Goal: Task Accomplishment & Management: Manage account settings

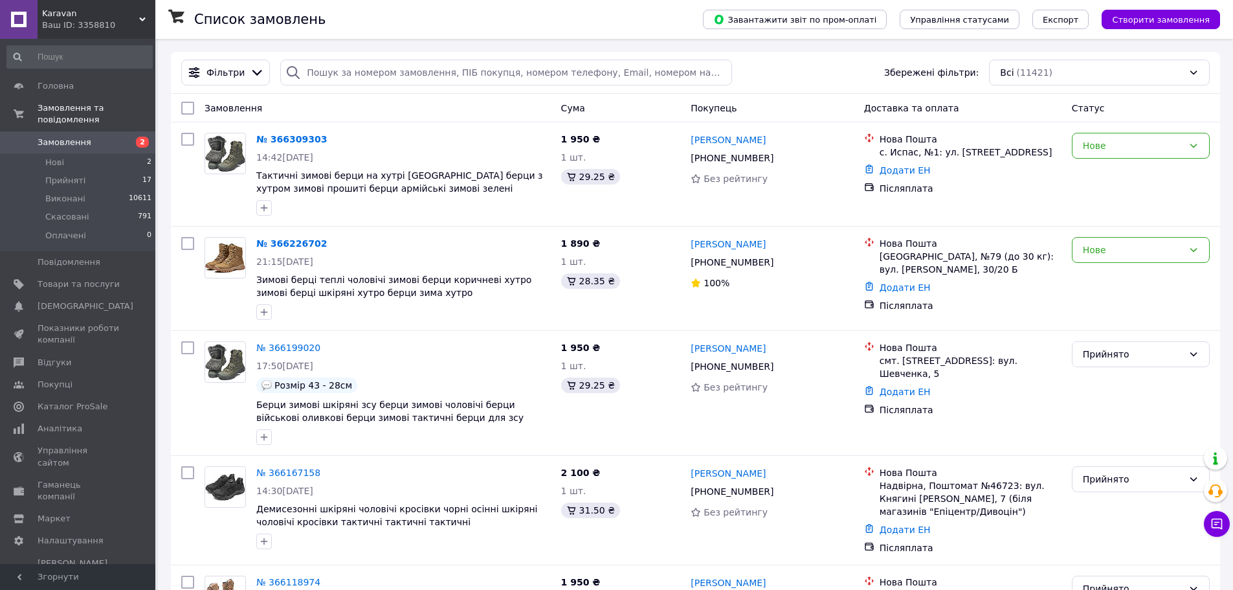
drag, startPoint x: 609, startPoint y: 26, endPoint x: 629, endPoint y: 16, distance: 22.0
click at [629, 16] on div "Список замовлень" at bounding box center [435, 19] width 483 height 39
click at [707, 140] on link "[PERSON_NAME]" at bounding box center [728, 139] width 75 height 13
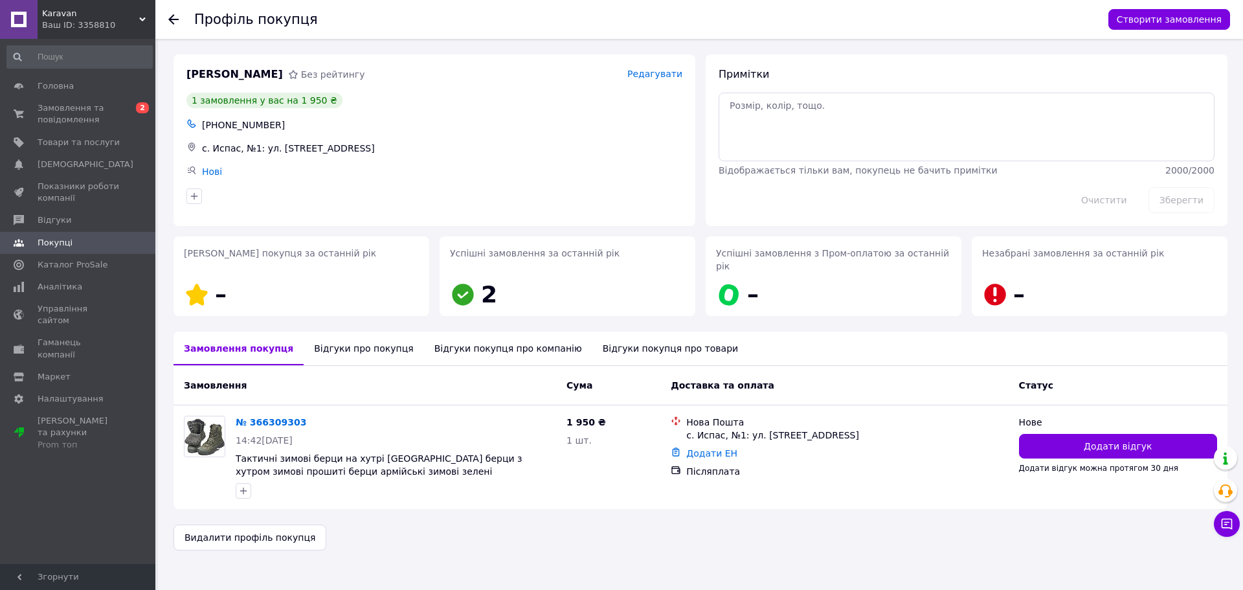
click at [337, 331] on div "Відгуки про покупця" at bounding box center [364, 348] width 120 height 34
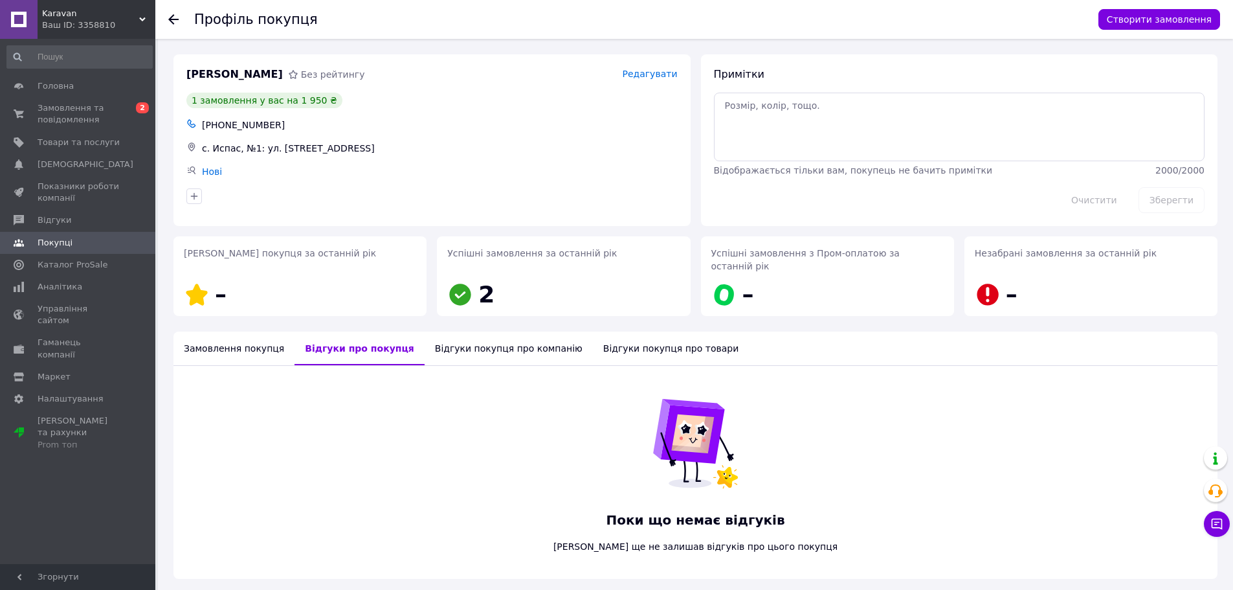
click at [456, 339] on div "Відгуки покупця про компанію" at bounding box center [509, 348] width 168 height 34
click at [234, 333] on div "Замовлення покупця" at bounding box center [233, 348] width 121 height 34
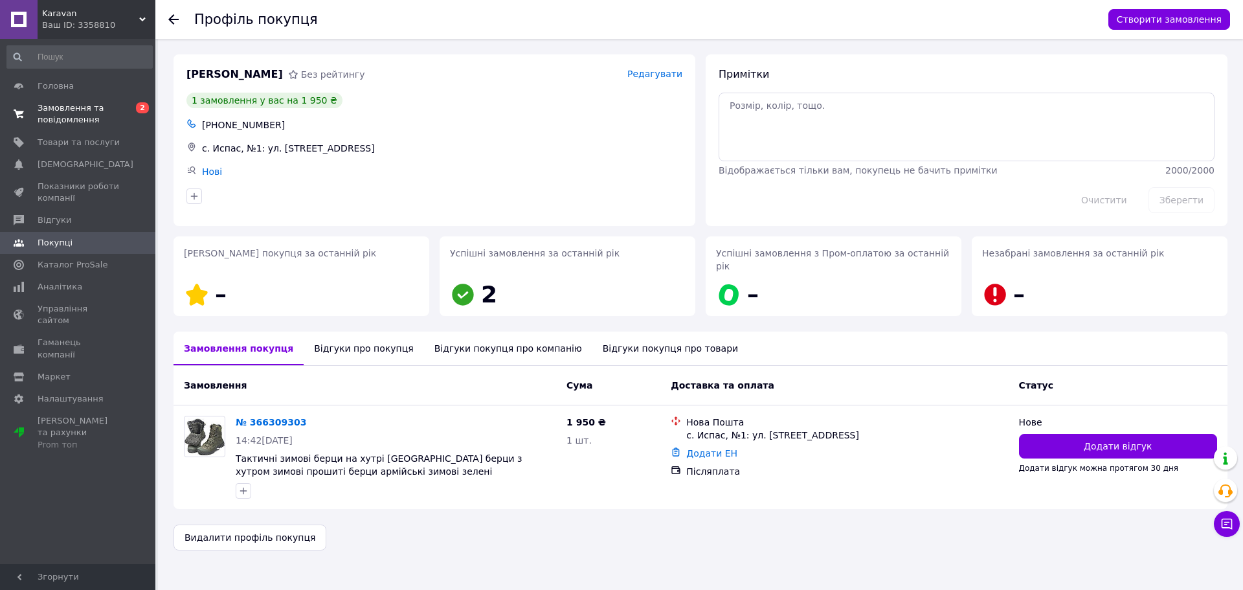
drag, startPoint x: 65, startPoint y: 113, endPoint x: 76, endPoint y: 111, distance: 11.8
click at [65, 113] on span "Замовлення та повідомлення" at bounding box center [79, 113] width 82 height 23
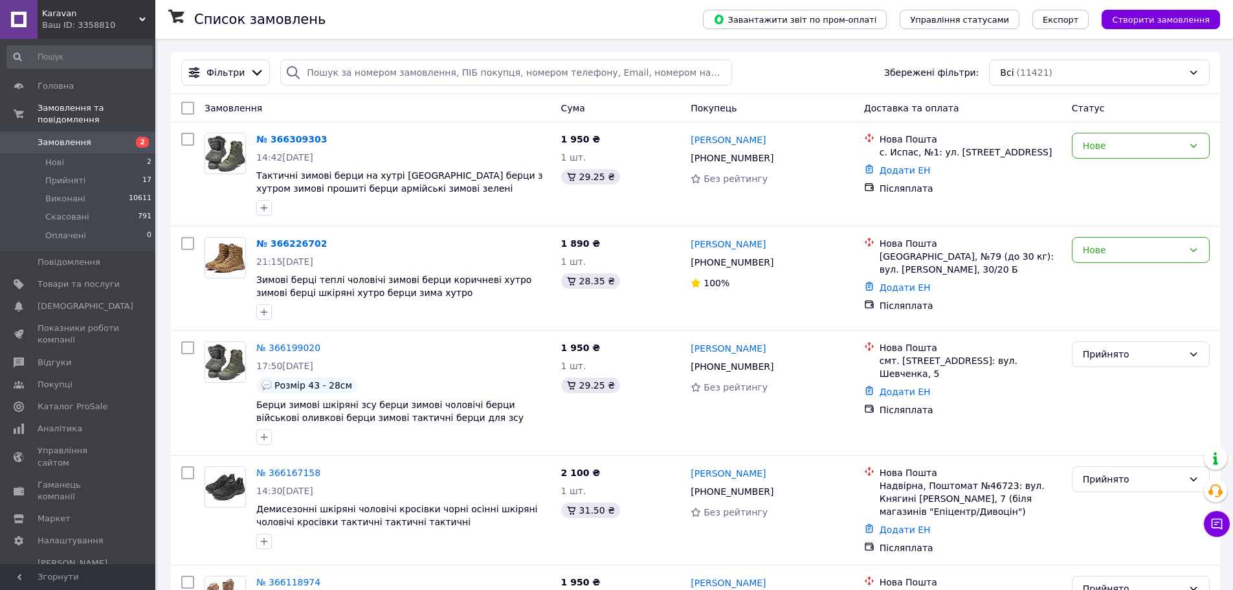
click at [601, 17] on div "Список замовлень" at bounding box center [435, 19] width 483 height 39
click at [1117, 152] on div "Нове" at bounding box center [1133, 146] width 100 height 14
click at [1105, 171] on li "Прийнято" at bounding box center [1141, 173] width 137 height 23
click at [579, 19] on div "Список замовлень" at bounding box center [435, 19] width 483 height 39
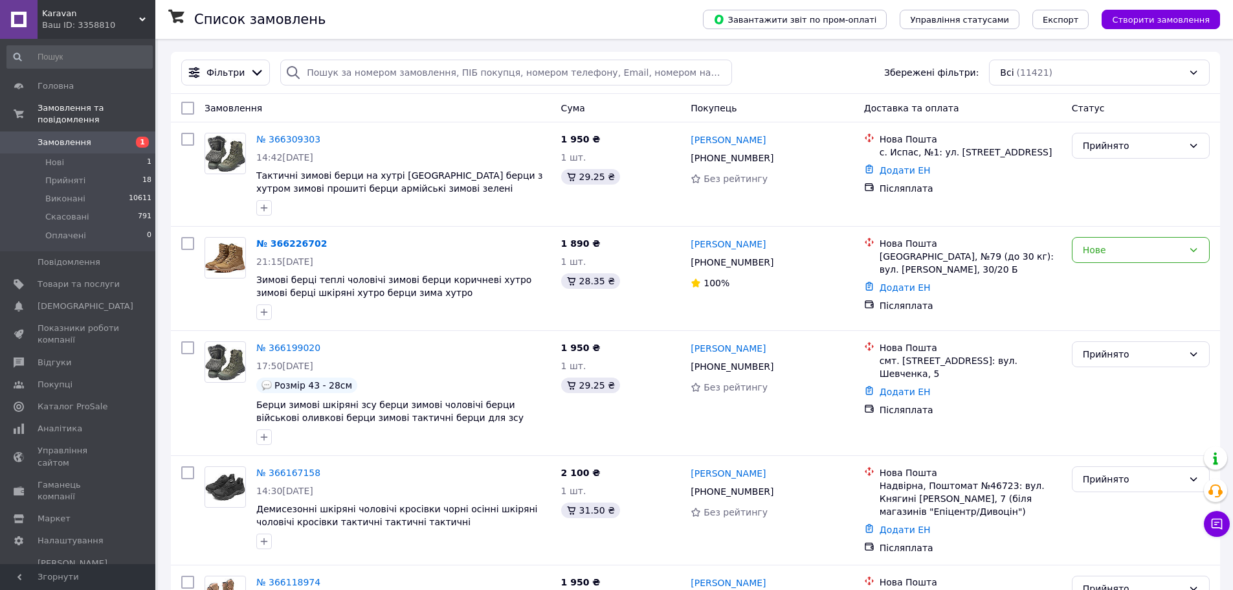
click at [634, 16] on div "Список замовлень" at bounding box center [435, 19] width 483 height 39
click at [629, 16] on div "Список замовлень" at bounding box center [435, 19] width 483 height 39
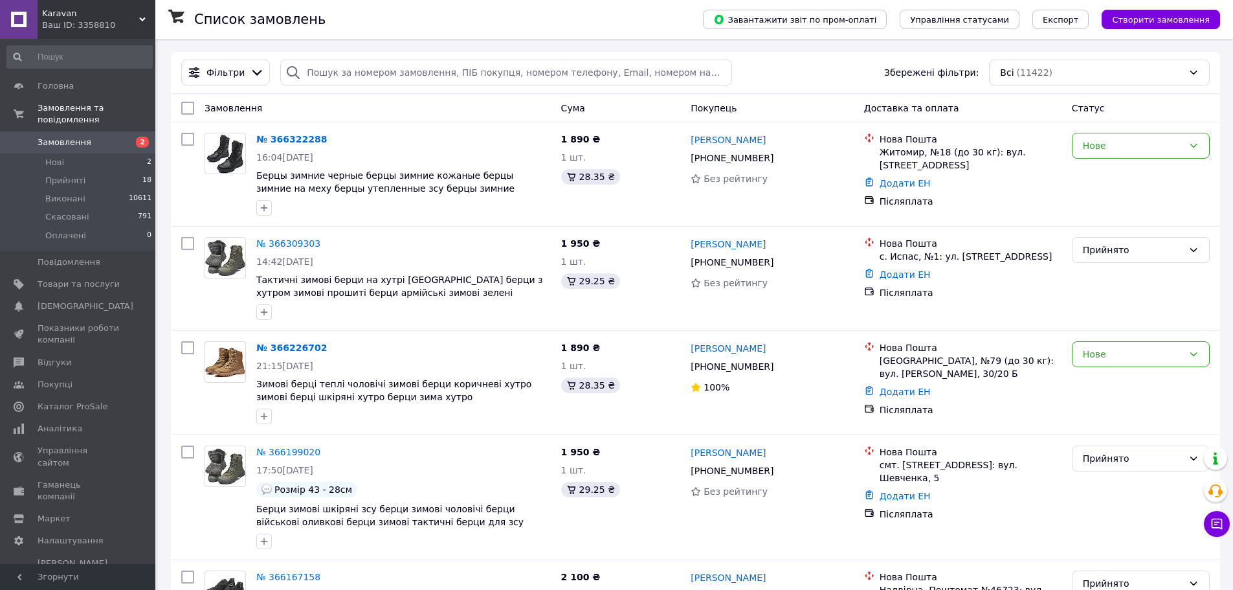
click at [606, 18] on div "Список замовлень" at bounding box center [435, 19] width 483 height 39
click at [719, 140] on link "[PERSON_NAME]" at bounding box center [728, 139] width 75 height 13
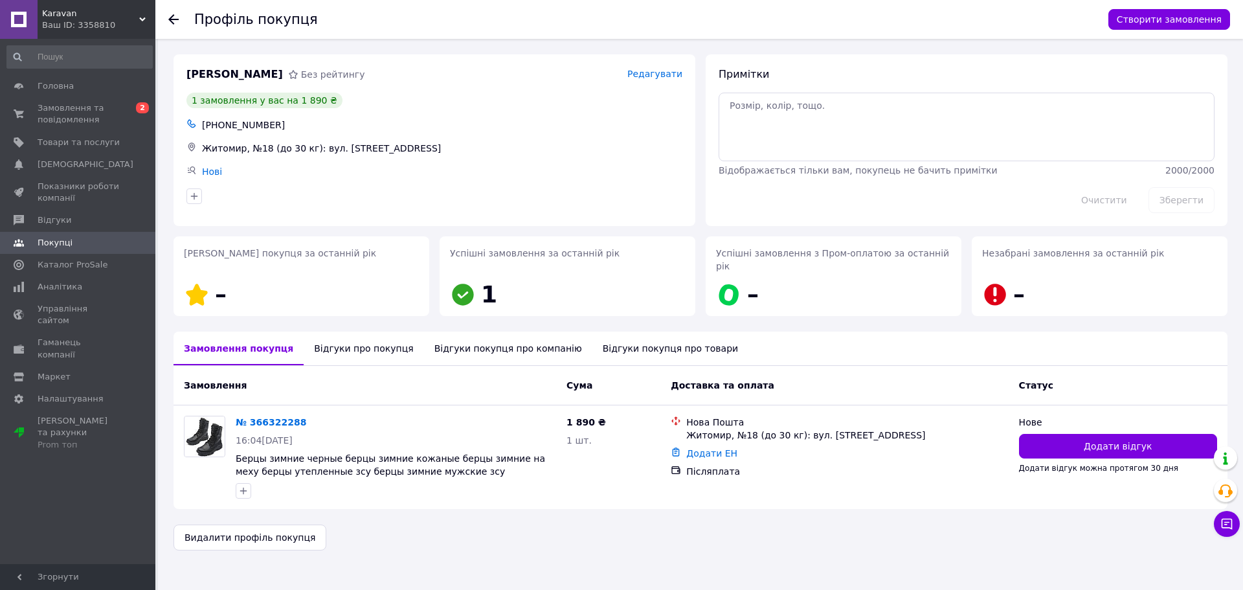
click at [642, 16] on div "Профіль покупця" at bounding box center [644, 19] width 901 height 39
click at [358, 331] on div "Відгуки про покупця" at bounding box center [364, 348] width 120 height 34
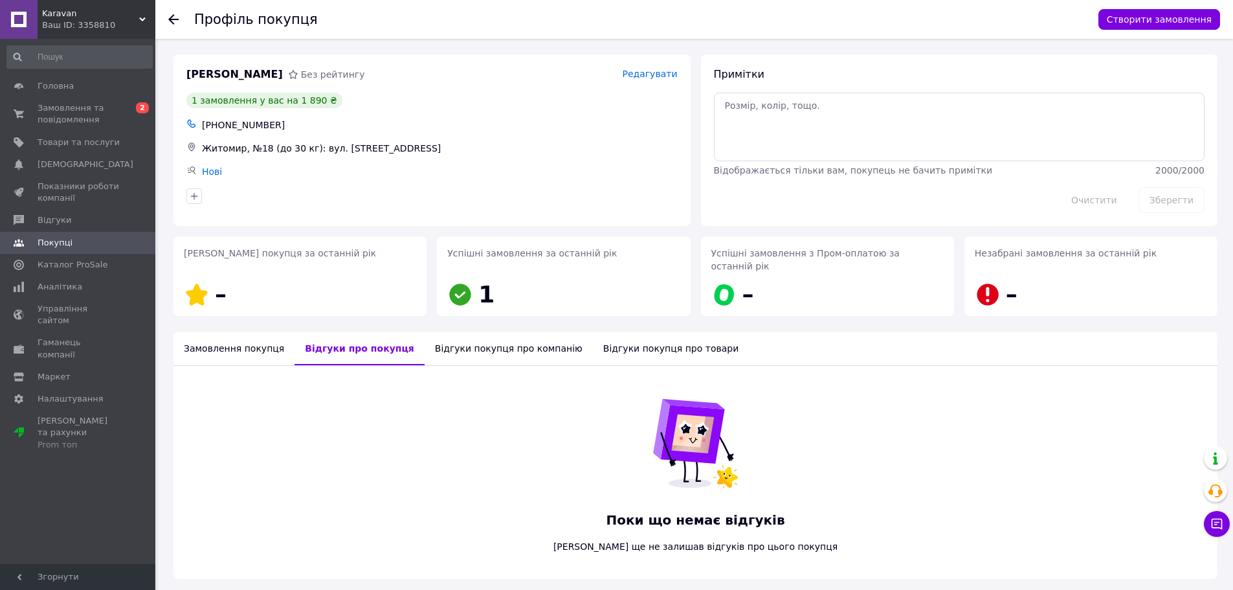
click at [475, 337] on div "Відгуки покупця про компанію" at bounding box center [509, 348] width 168 height 34
click at [335, 339] on div "Відгуки про покупця" at bounding box center [355, 348] width 120 height 34
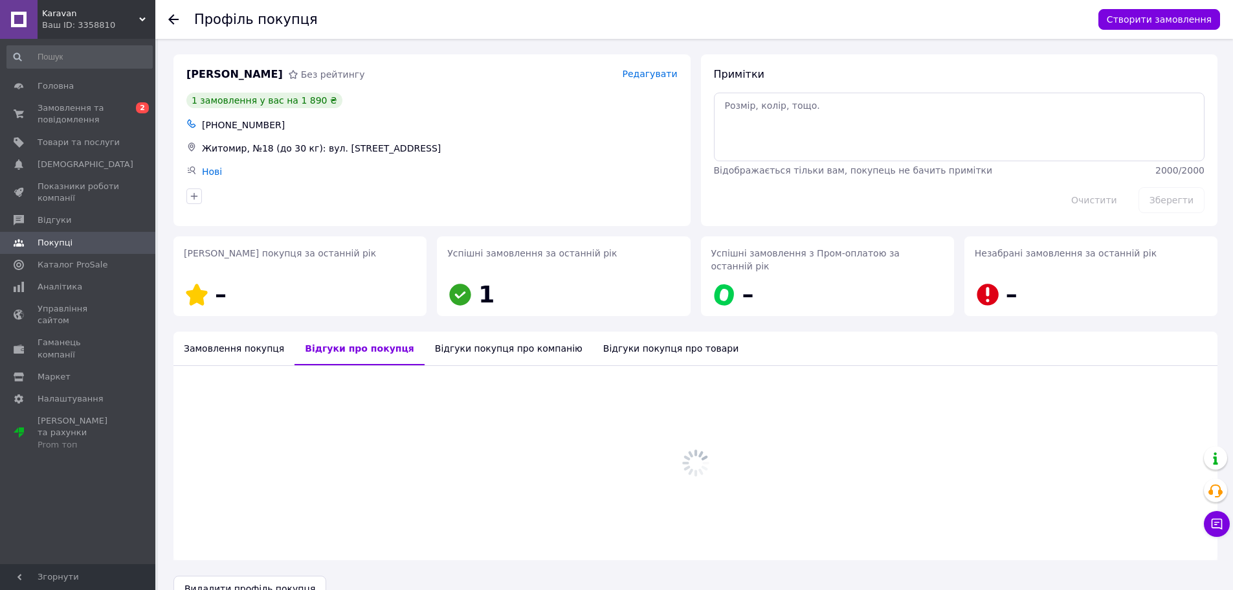
click at [218, 343] on div "Замовлення покупця" at bounding box center [233, 348] width 121 height 34
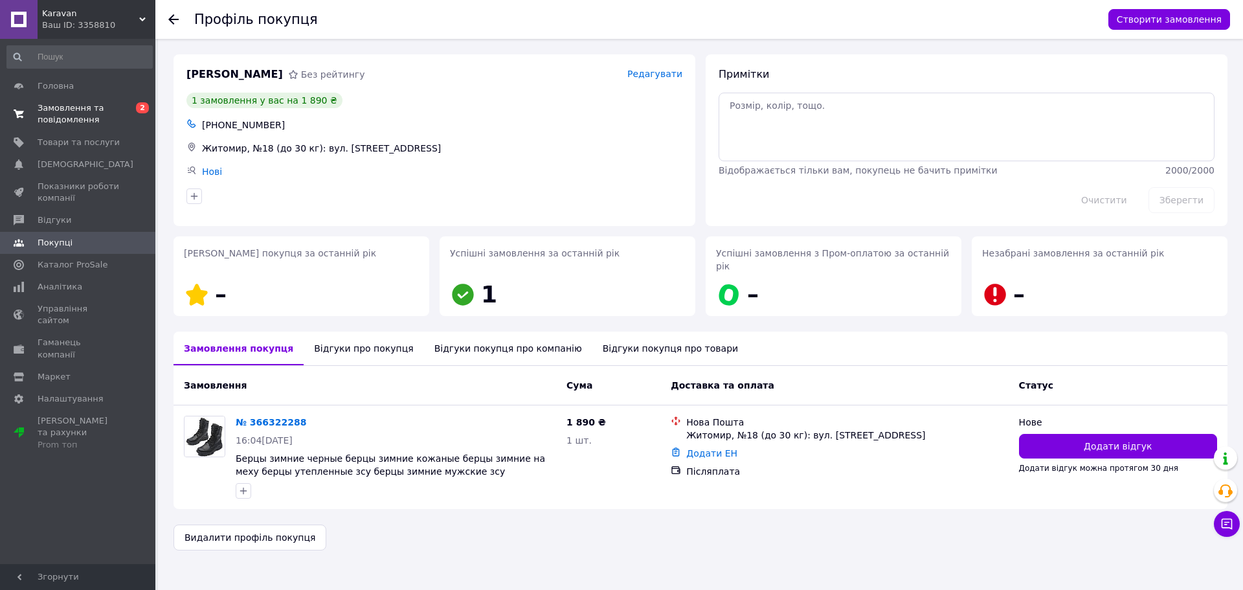
click at [98, 122] on span "Замовлення та повідомлення" at bounding box center [79, 113] width 82 height 23
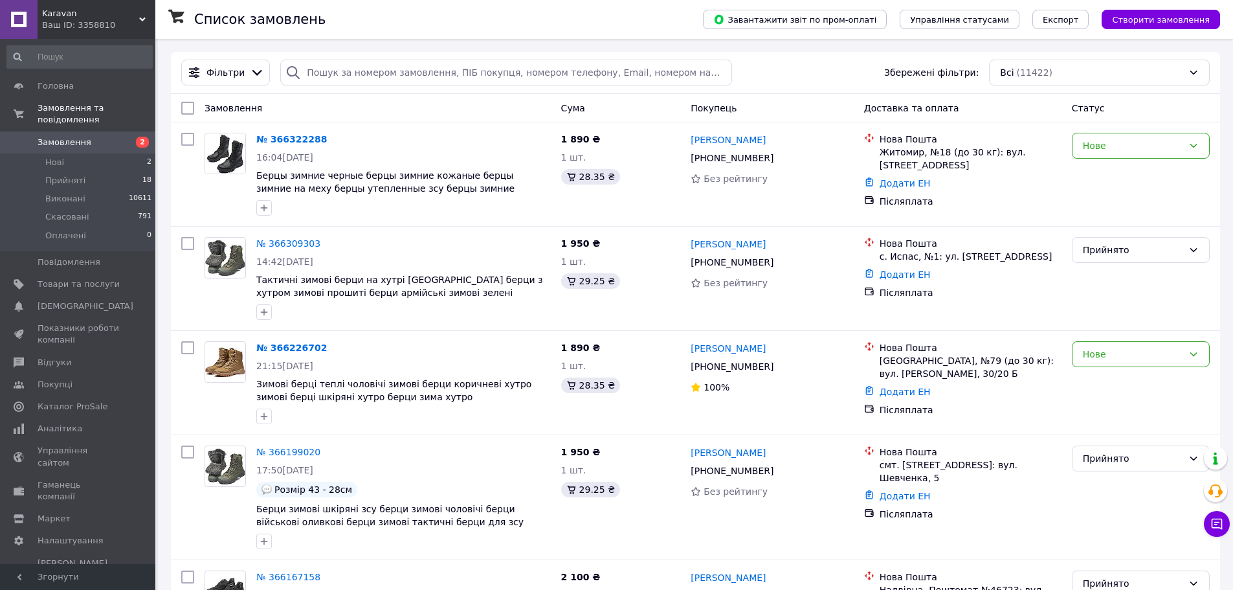
click at [631, 14] on div "Список замовлень" at bounding box center [435, 19] width 483 height 39
click at [649, 17] on div "Список замовлень" at bounding box center [435, 19] width 483 height 39
click at [600, 16] on div "Список замовлень" at bounding box center [435, 19] width 483 height 39
click at [719, 143] on link "[PERSON_NAME]" at bounding box center [728, 139] width 75 height 13
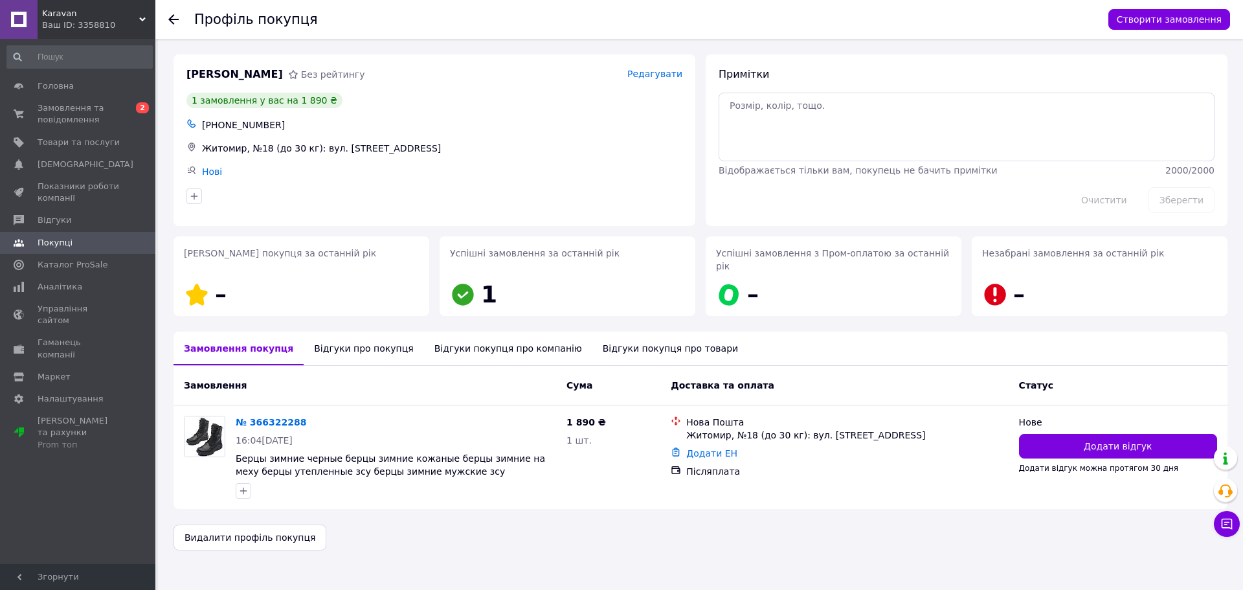
click at [638, 19] on div "Профіль покупця" at bounding box center [644, 19] width 901 height 39
click at [357, 342] on div "Відгуки про покупця" at bounding box center [364, 348] width 120 height 34
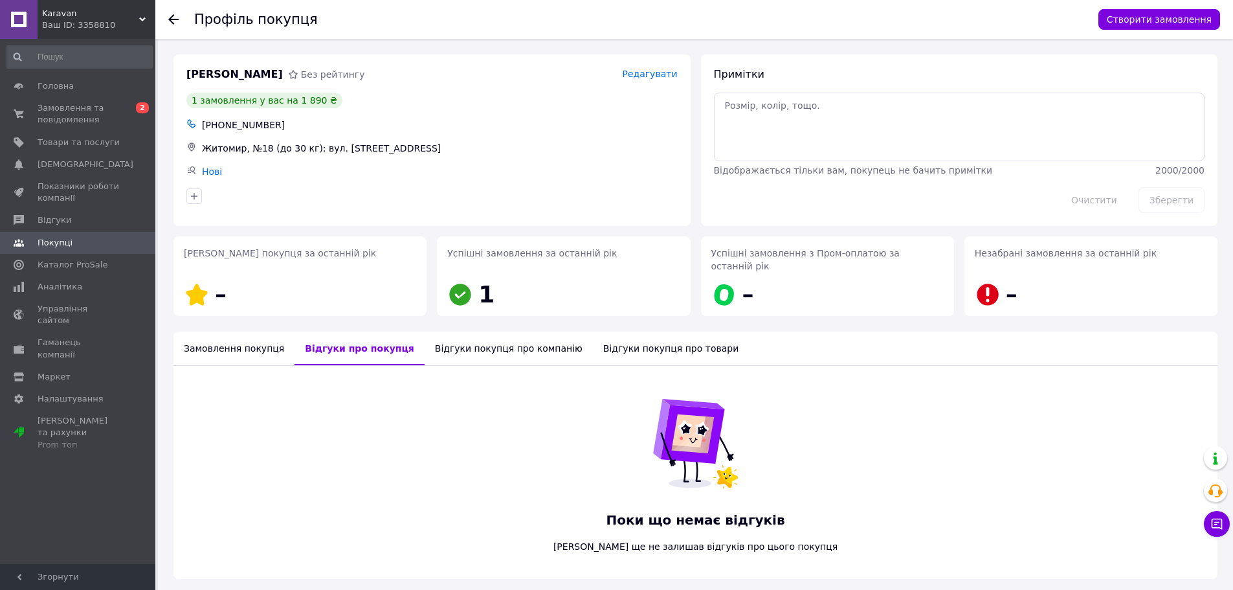
click at [462, 338] on div "Відгуки покупця про компанію" at bounding box center [509, 348] width 168 height 34
click at [616, 331] on div "Відгуки покупця про товари" at bounding box center [676, 348] width 156 height 34
click at [455, 335] on div "Відгуки покупця про компанію" at bounding box center [499, 348] width 168 height 34
click at [357, 337] on div "Відгуки про покупця" at bounding box center [355, 348] width 120 height 34
click at [228, 331] on div "Замовлення покупця" at bounding box center [233, 348] width 121 height 34
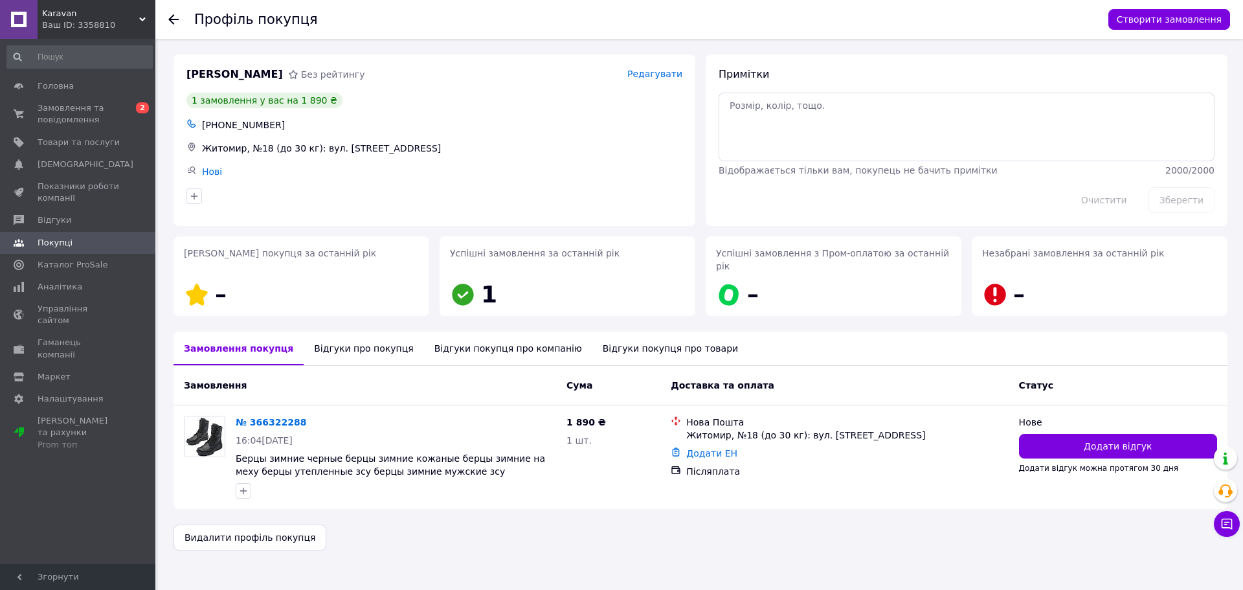
click at [644, 19] on div "Профіль покупця" at bounding box center [644, 19] width 901 height 39
click at [626, 19] on div "Профіль покупця" at bounding box center [644, 19] width 901 height 39
click at [624, 17] on div "Профіль покупця" at bounding box center [644, 19] width 901 height 39
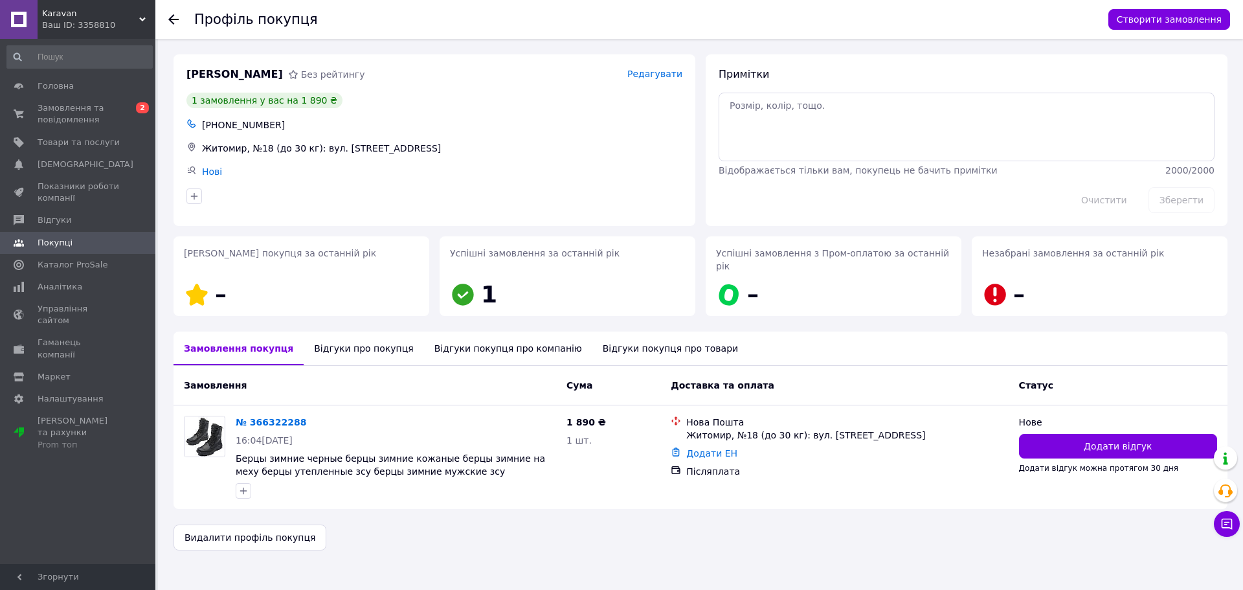
click at [624, 17] on div "Профіль покупця" at bounding box center [644, 19] width 901 height 39
click at [75, 114] on span "Замовлення та повідомлення" at bounding box center [79, 113] width 82 height 23
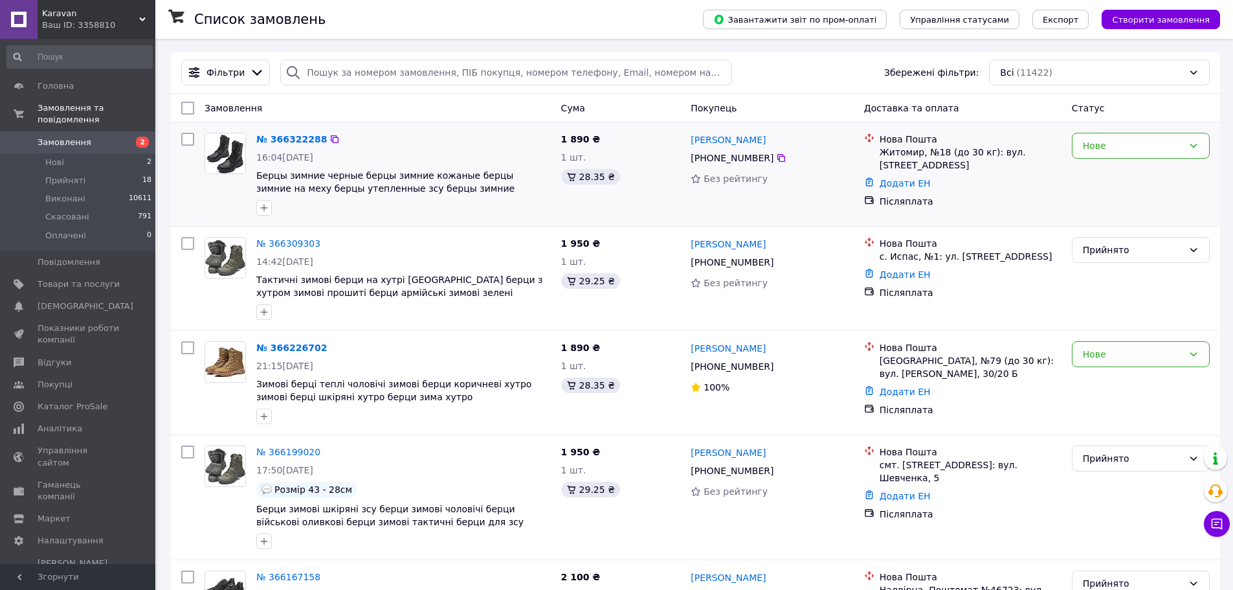
drag, startPoint x: 629, startPoint y: 18, endPoint x: 977, endPoint y: 153, distance: 373.4
click at [633, 18] on div "Список замовлень" at bounding box center [435, 19] width 483 height 39
click at [1148, 155] on div "Нове" at bounding box center [1141, 146] width 138 height 26
click at [1122, 170] on li "Прийнято" at bounding box center [1141, 173] width 137 height 23
click at [677, 8] on div "Список замовлень" at bounding box center [435, 19] width 483 height 39
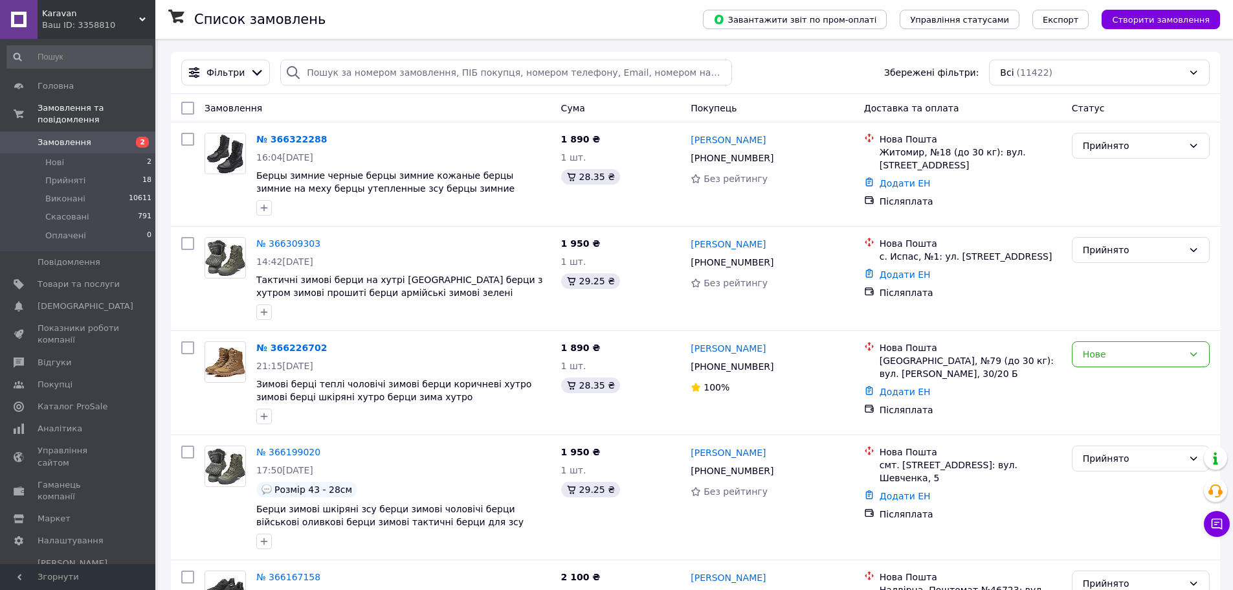
click at [677, 18] on div "Список замовлень" at bounding box center [435, 19] width 483 height 39
click at [644, 20] on div "Список замовлень" at bounding box center [435, 19] width 483 height 39
click at [546, 17] on div "Список замовлень" at bounding box center [435, 19] width 483 height 39
click at [583, 16] on div "Список замовлень" at bounding box center [435, 19] width 483 height 39
